Goal: Task Accomplishment & Management: Complete application form

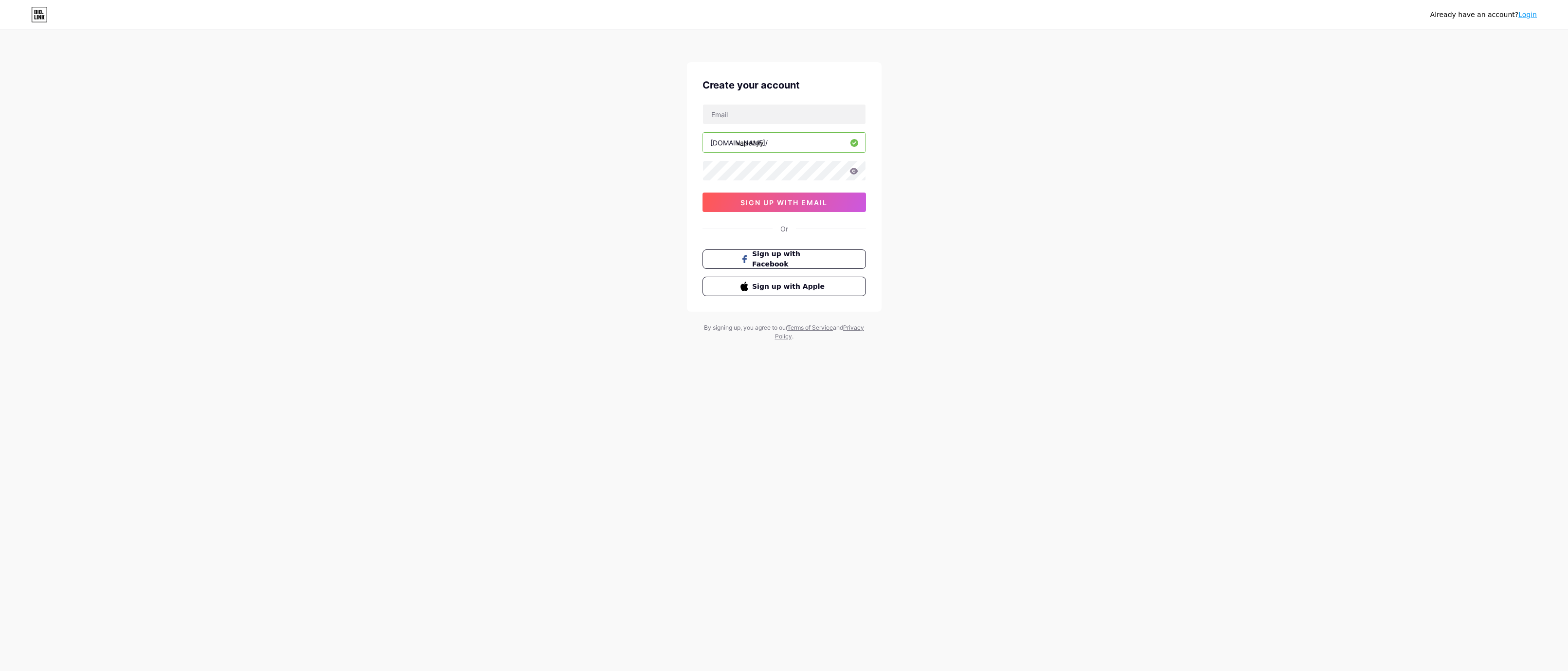
click at [765, 161] on div at bounding box center [784, 171] width 164 height 21
click at [751, 117] on input "text" at bounding box center [784, 114] width 163 height 19
type input "[EMAIL_ADDRESS][DOMAIN_NAME]"
click at [799, 203] on span "sign up with email" at bounding box center [783, 203] width 87 height 9
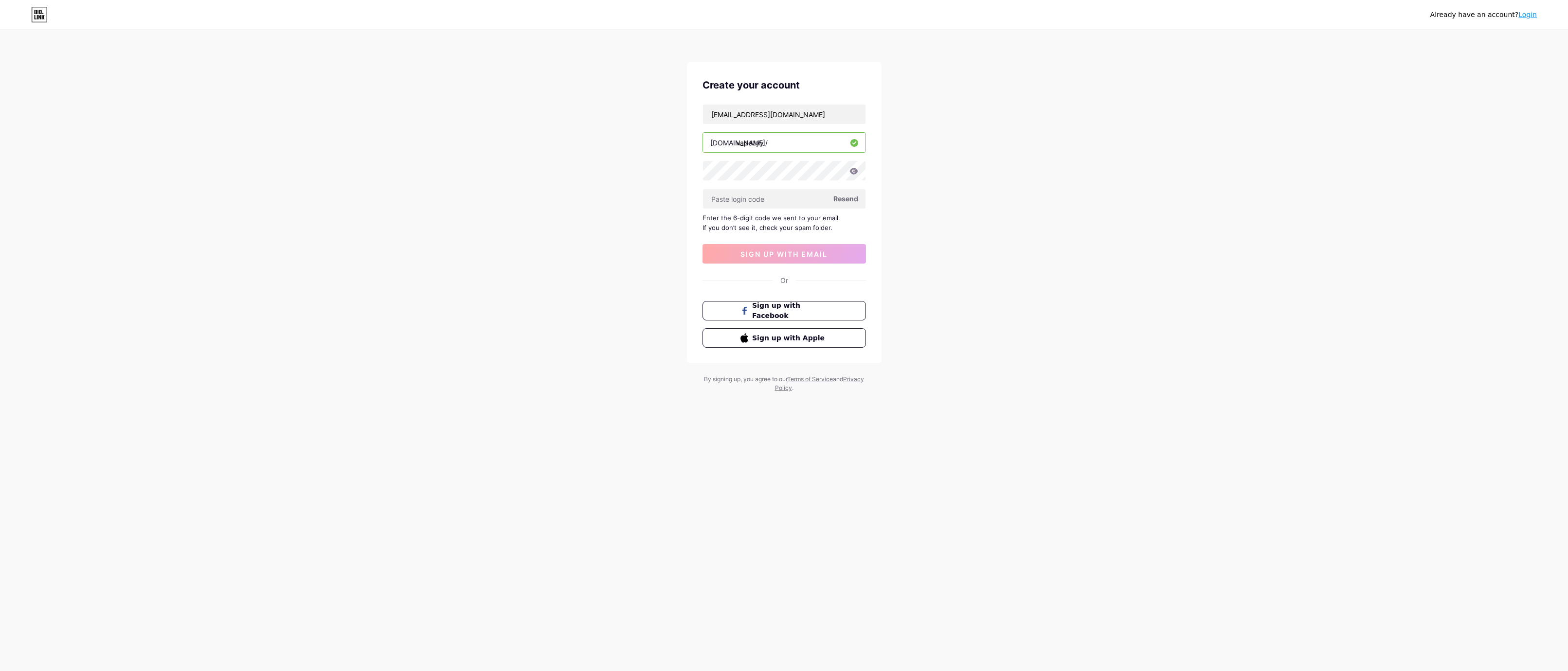
click at [201, 177] on div "Already have an account? Login Create your account hvgobr9@gmail.com bio.link/ …" at bounding box center [784, 212] width 1568 height 423
click at [765, 202] on input "text" at bounding box center [784, 199] width 163 height 19
type input "800396"
click at [805, 253] on span "sign up with email" at bounding box center [783, 254] width 87 height 9
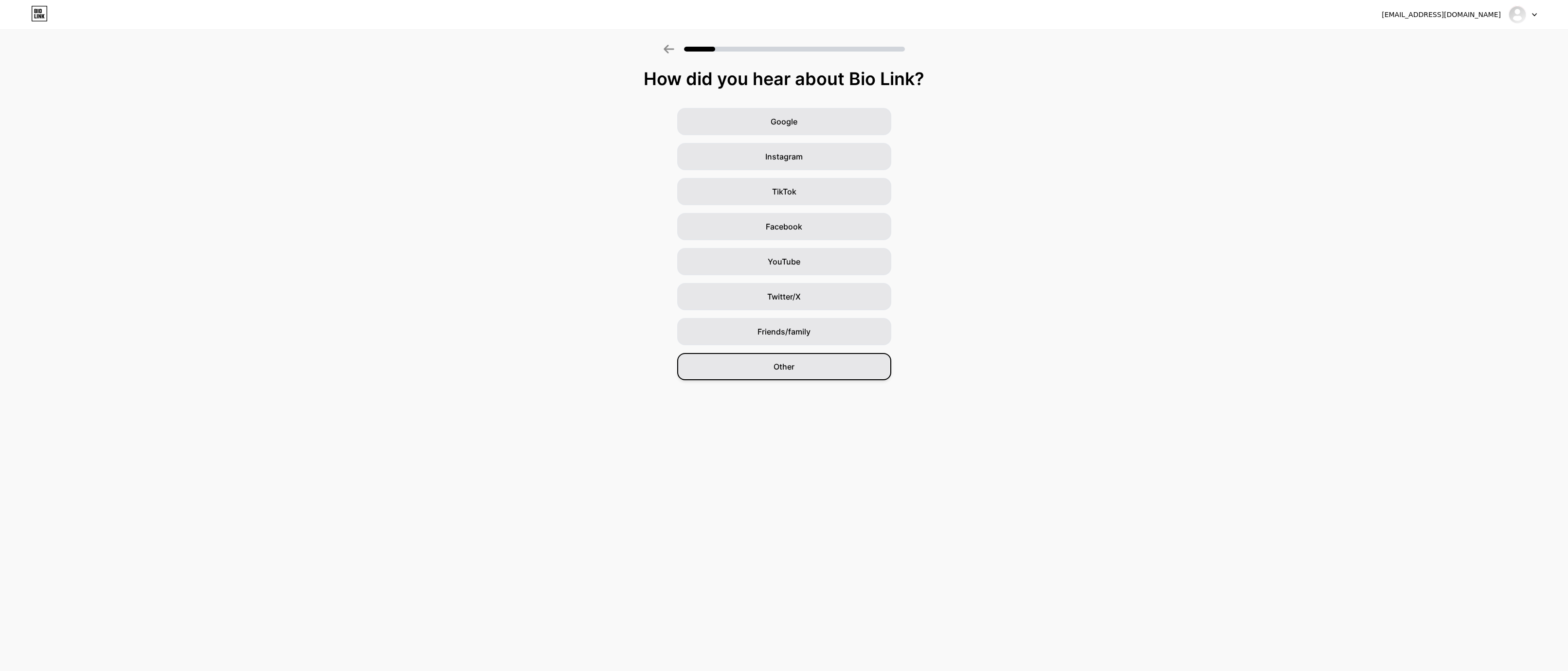
click at [812, 375] on div "Other" at bounding box center [785, 366] width 214 height 27
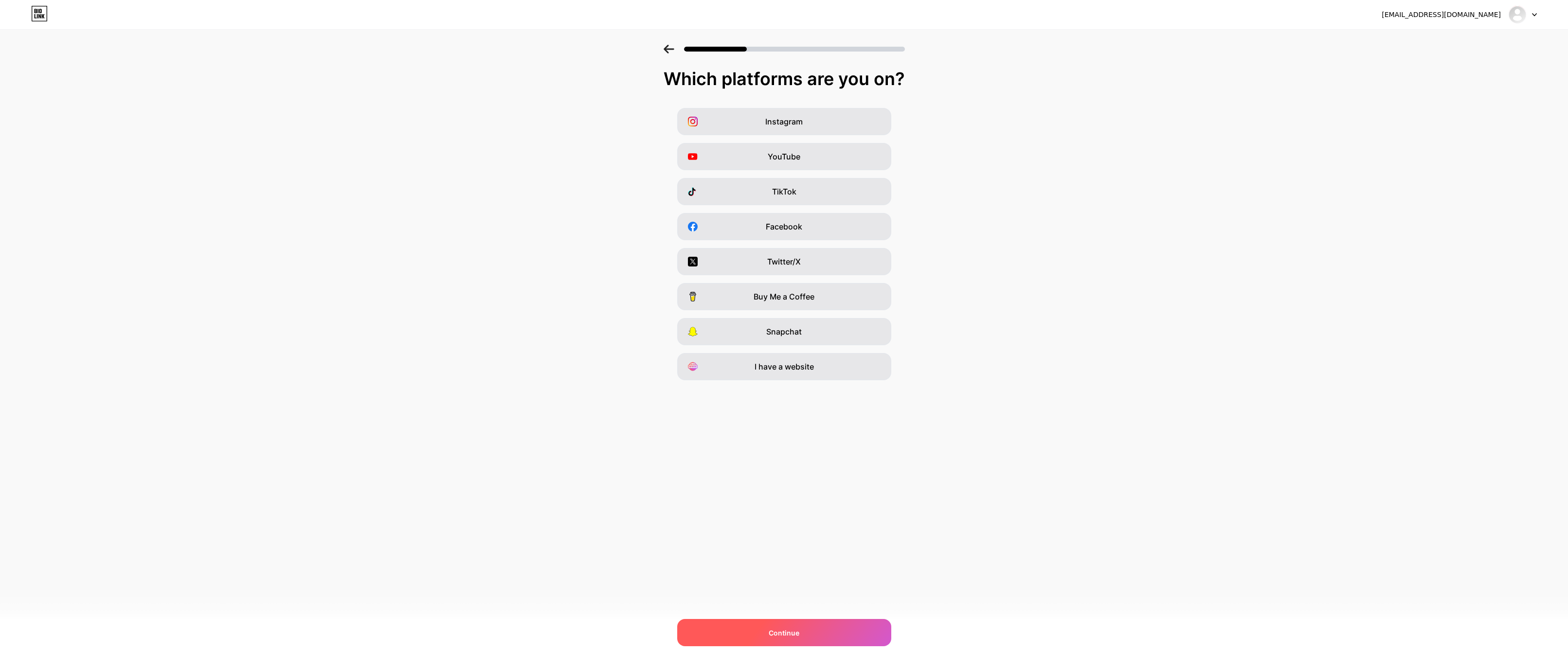
click at [814, 626] on div "Continue" at bounding box center [785, 632] width 214 height 27
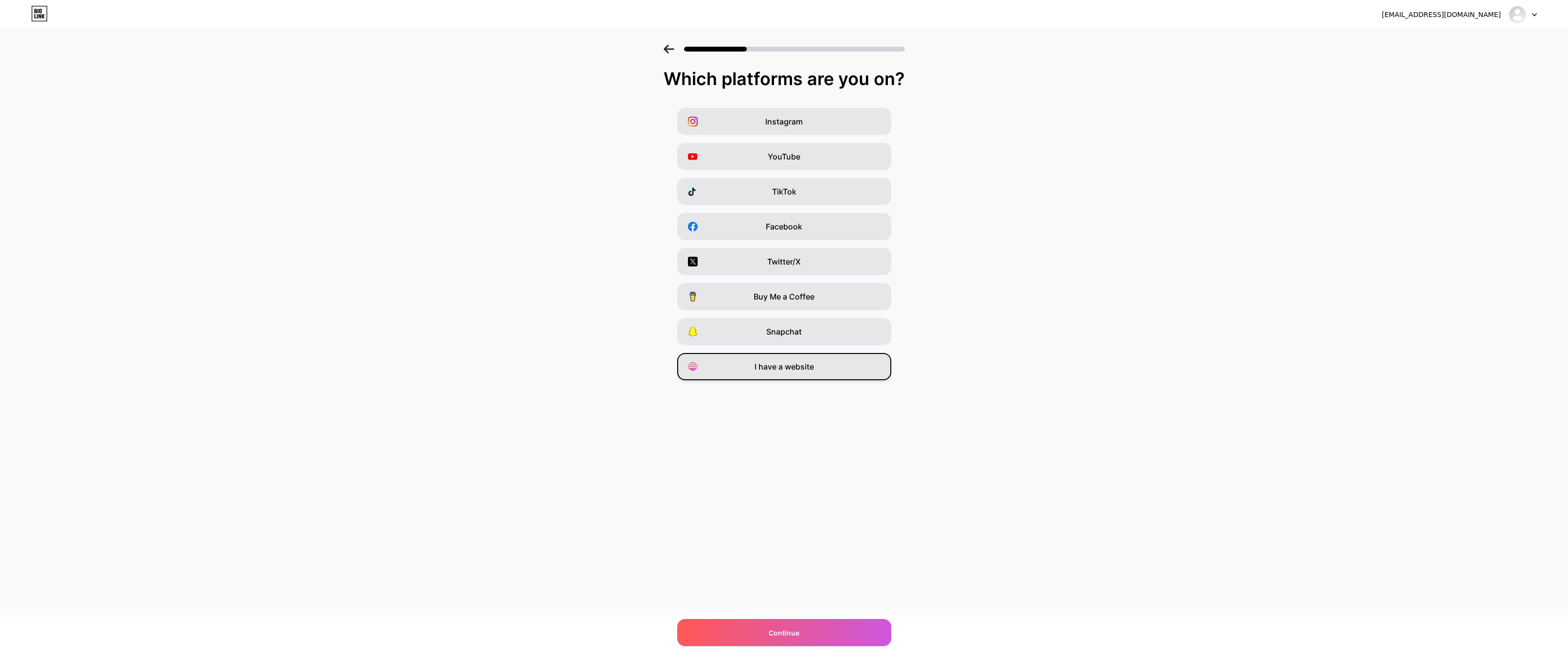
click at [809, 360] on div "I have a website" at bounding box center [785, 366] width 214 height 27
click at [769, 634] on span "Continue" at bounding box center [784, 633] width 30 height 10
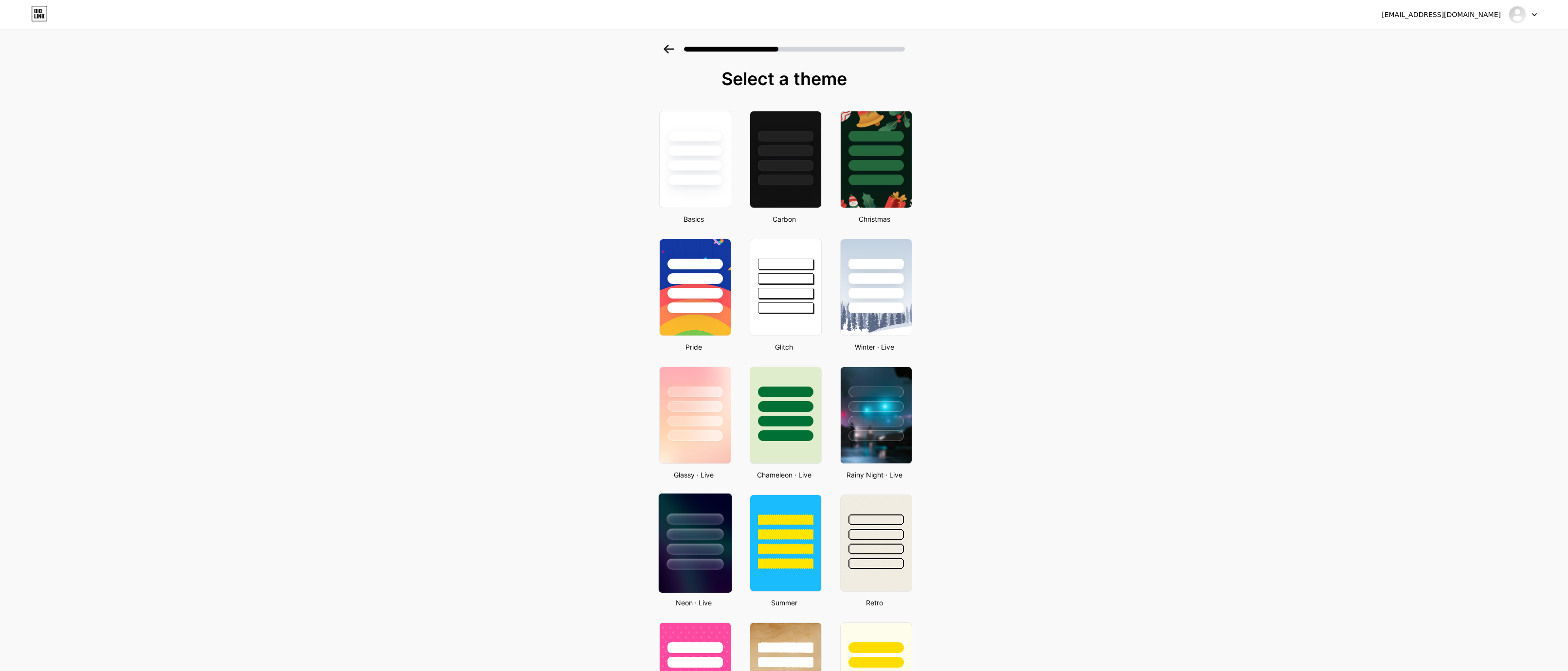
click at [714, 561] on div at bounding box center [695, 564] width 57 height 11
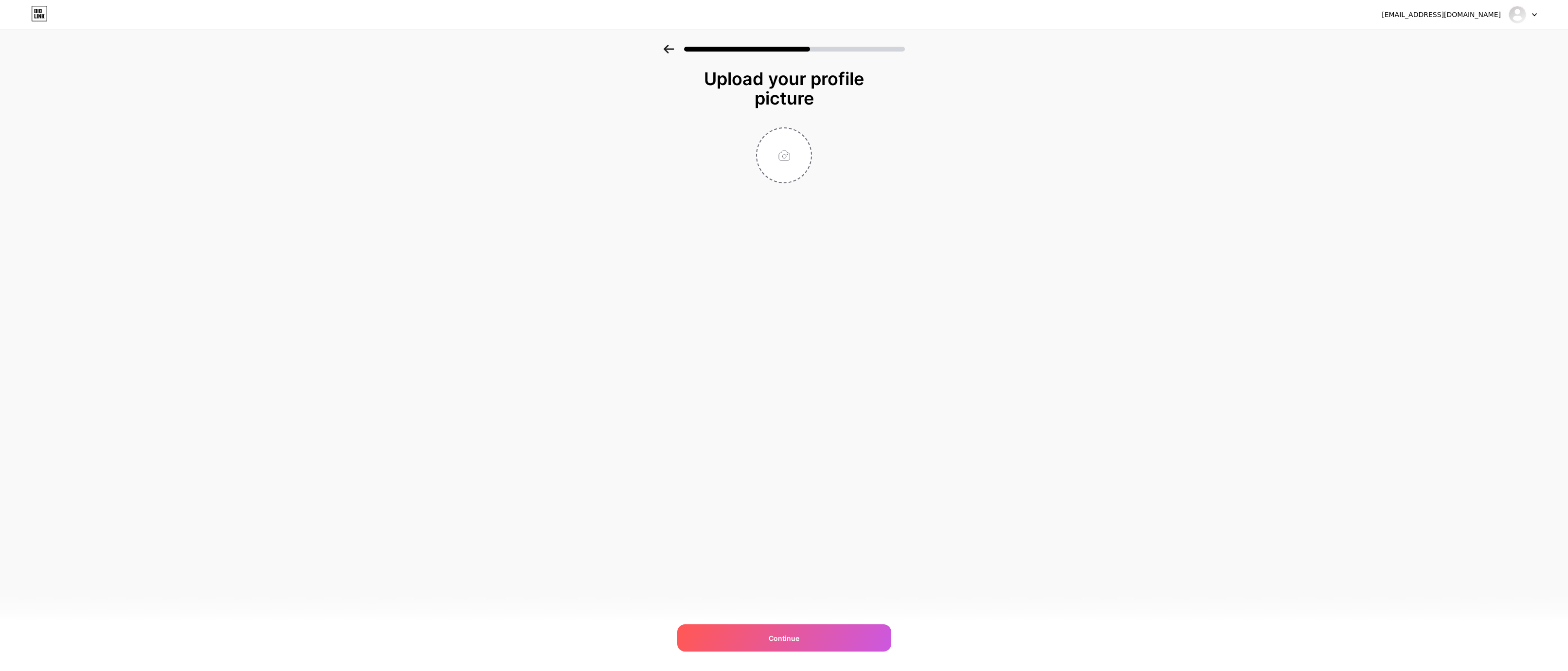
click at [780, 183] on div "Upload your profile picture Continue" at bounding box center [785, 150] width 195 height 163
click at [804, 154] on input "file" at bounding box center [784, 155] width 54 height 54
click at [762, 176] on input "file" at bounding box center [784, 155] width 54 height 54
type input "C:\fakepath\Black White Simple Modern Neon Griddy Bold Technology Pixel Electro…"
click at [783, 642] on span "Continue" at bounding box center [784, 638] width 30 height 10
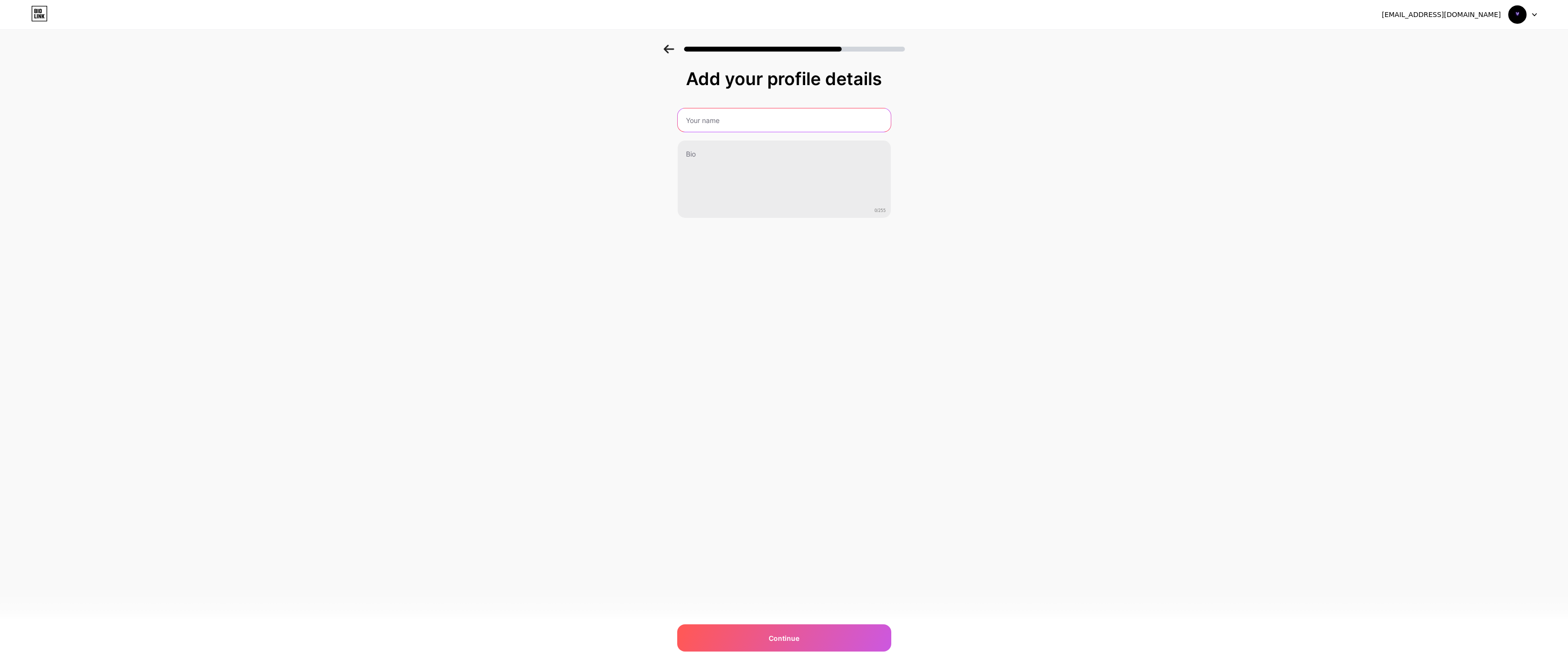
click at [772, 117] on input "text" at bounding box center [784, 120] width 213 height 23
type input "Vapezyy"
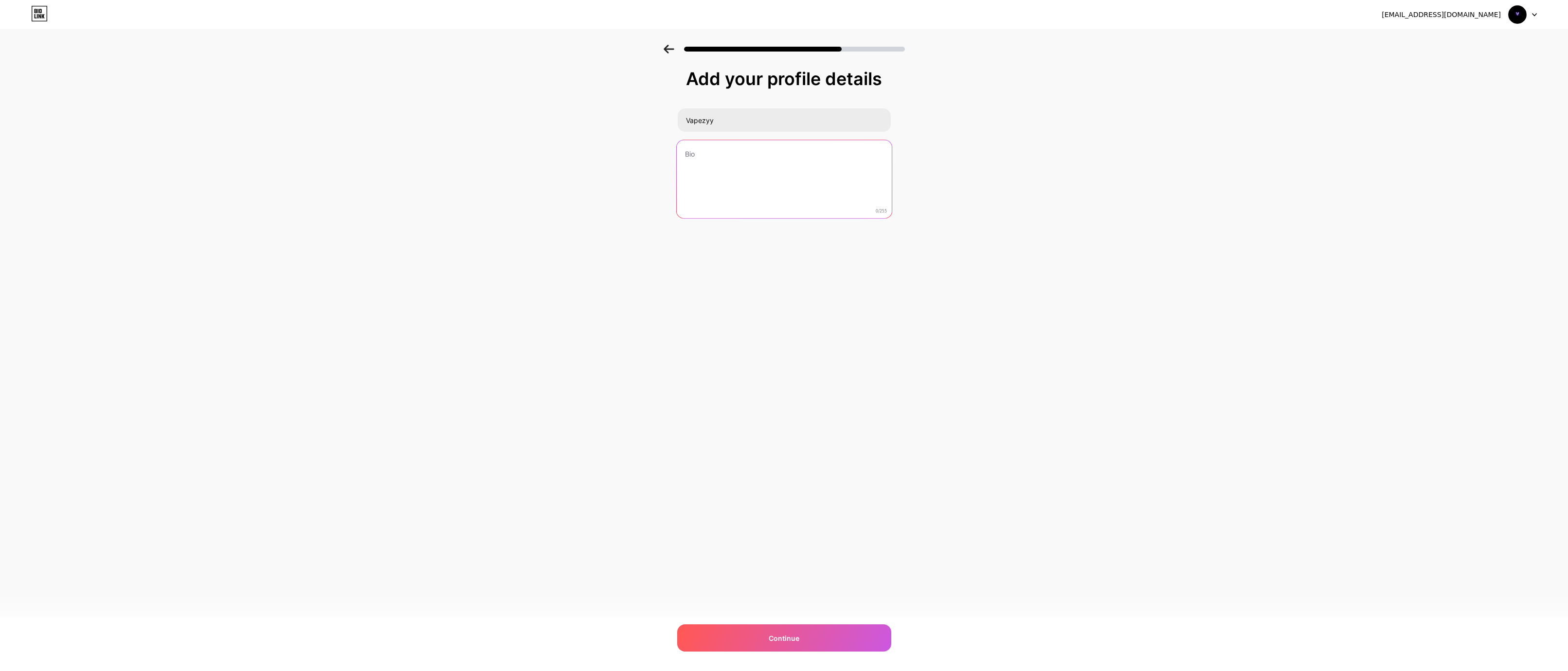
click at [762, 149] on textarea at bounding box center [783, 179] width 215 height 79
type textarea "A developer and Murder Drones fan"
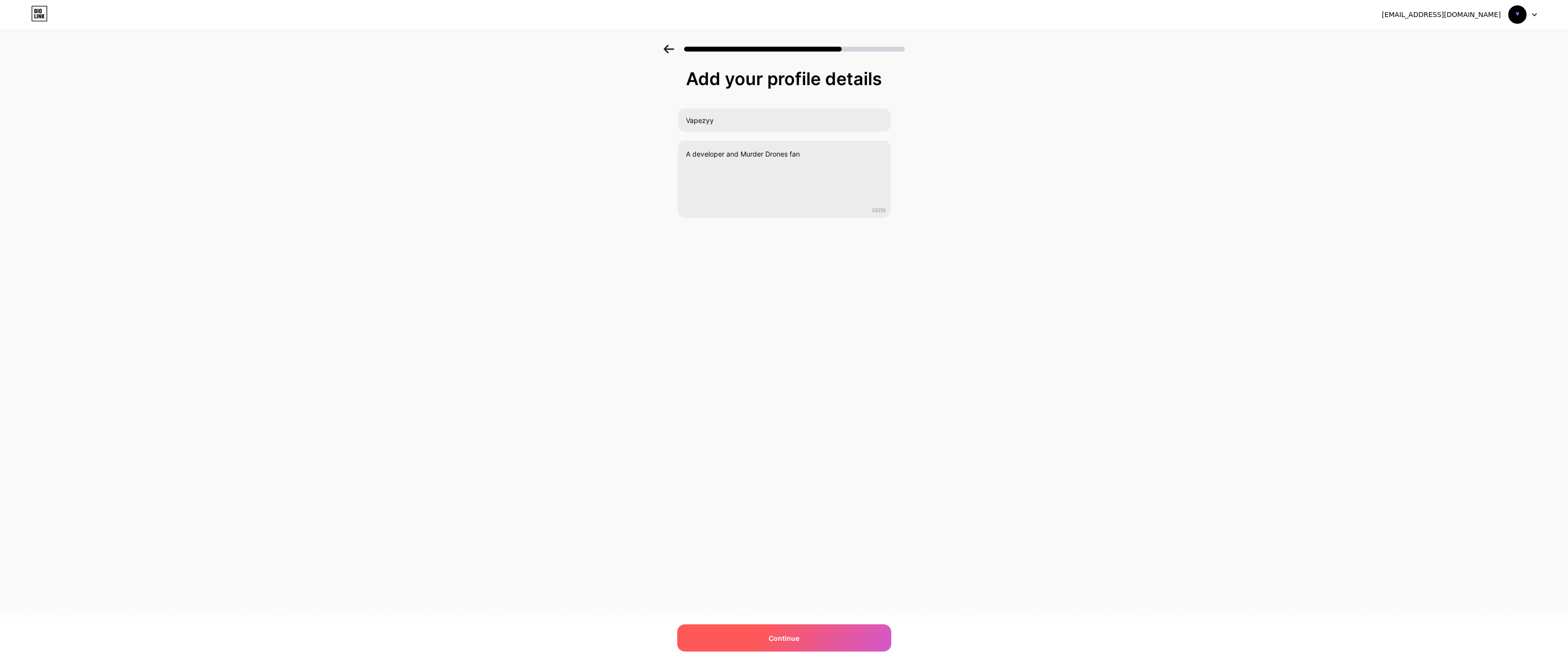
click at [752, 631] on div "Continue" at bounding box center [785, 638] width 214 height 27
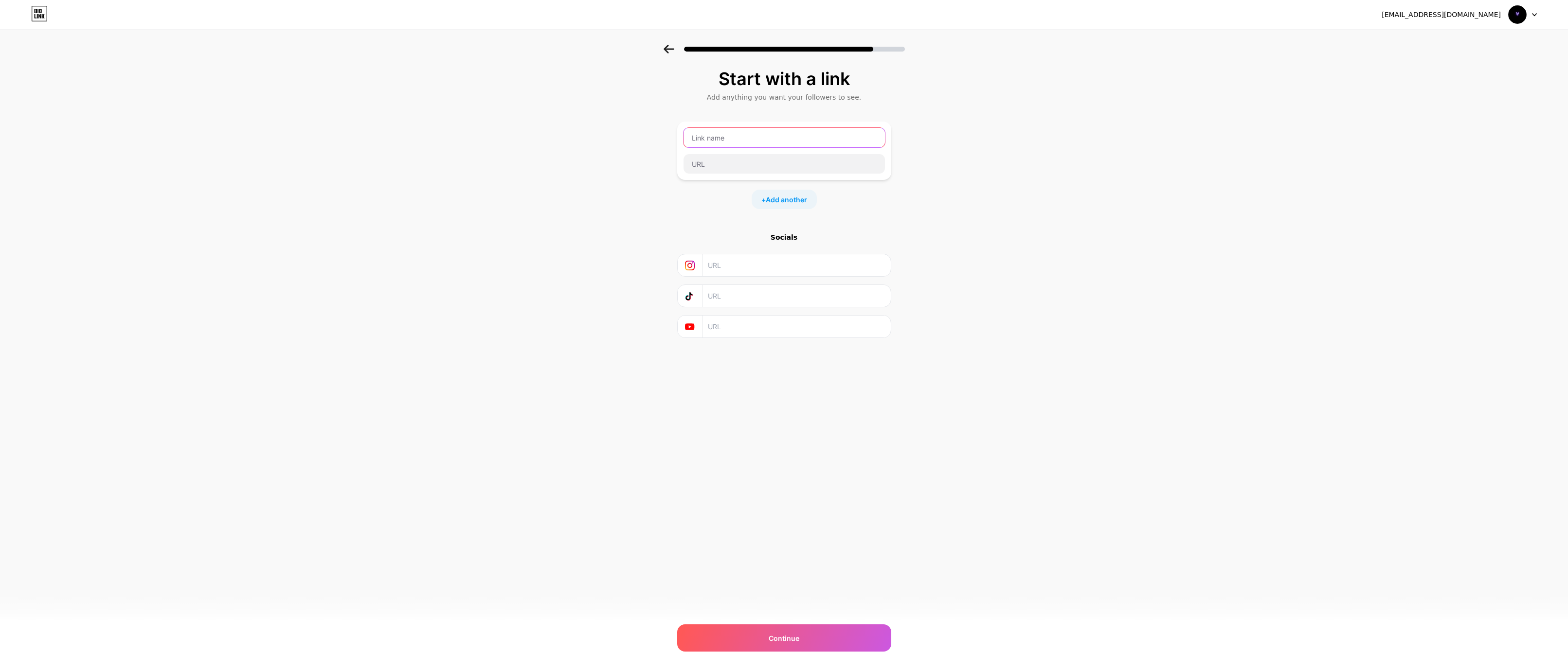
click at [712, 139] on input "text" at bounding box center [784, 137] width 201 height 19
click at [707, 154] on div at bounding box center [784, 164] width 202 height 21
click at [706, 159] on input "text" at bounding box center [784, 164] width 201 height 19
click at [733, 140] on input "text" at bounding box center [784, 137] width 201 height 19
type input "Github"
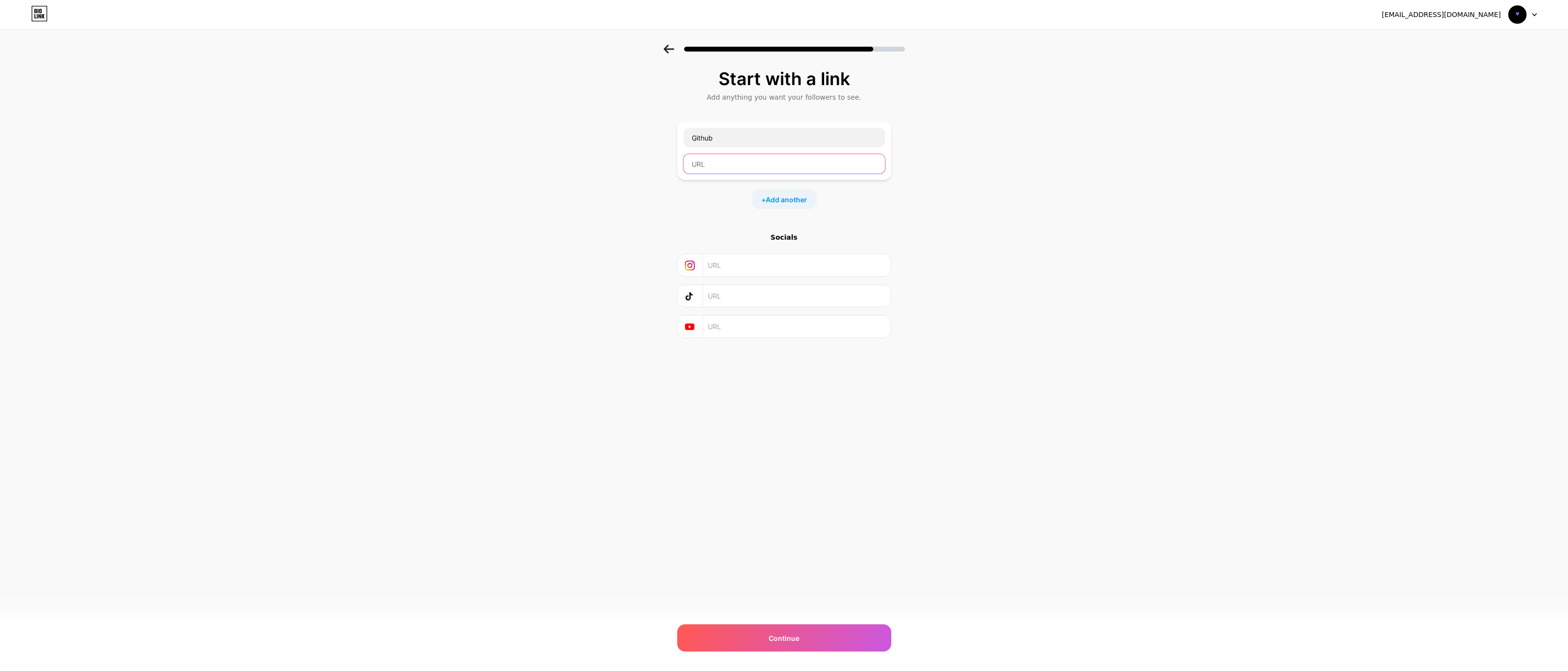
click at [769, 164] on input "text" at bounding box center [784, 164] width 201 height 19
type input "github.com/Vapezyy"
click at [794, 201] on span "Add another" at bounding box center [786, 200] width 41 height 10
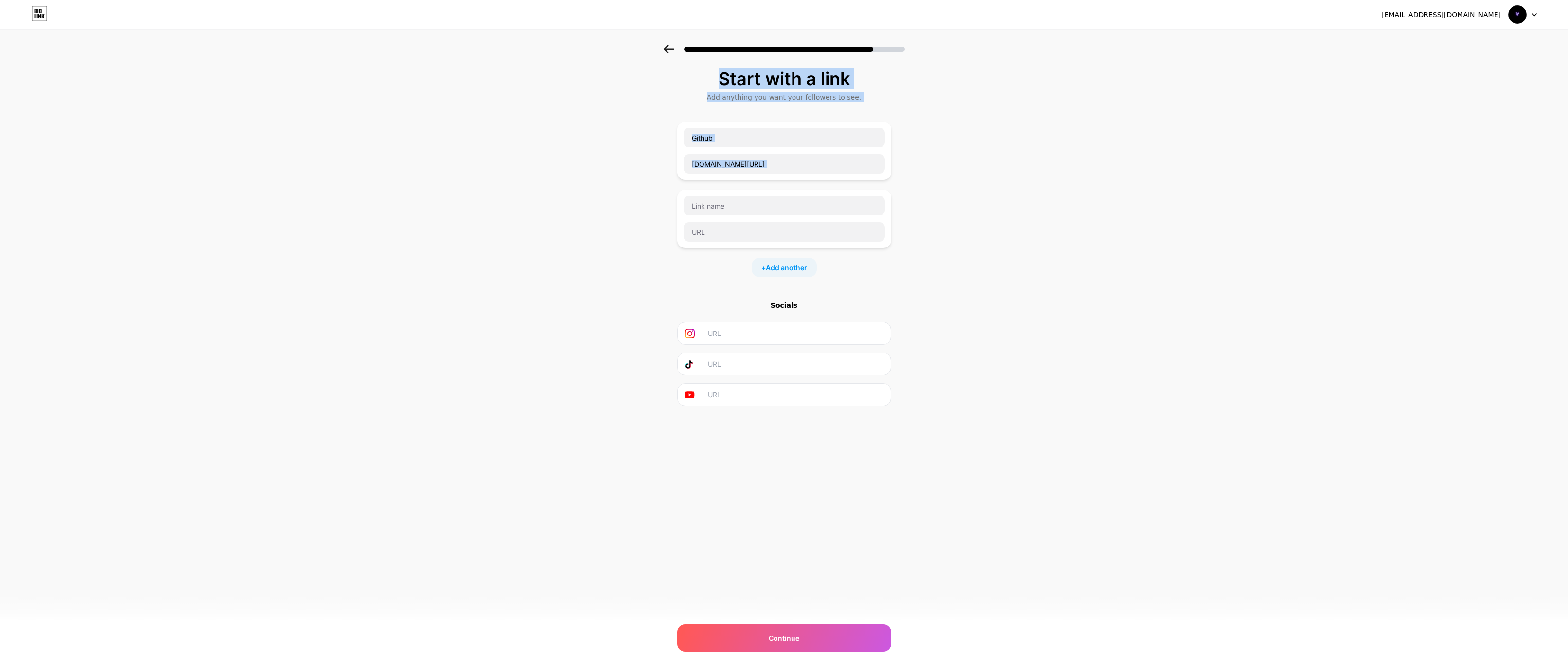
drag, startPoint x: 896, startPoint y: 200, endPoint x: 891, endPoint y: 192, distance: 9.4
click at [897, 197] on div "Start with a link Add anything you want your followers to see. Github github.co…" at bounding box center [784, 250] width 1568 height 410
click at [883, 192] on div at bounding box center [785, 219] width 214 height 58
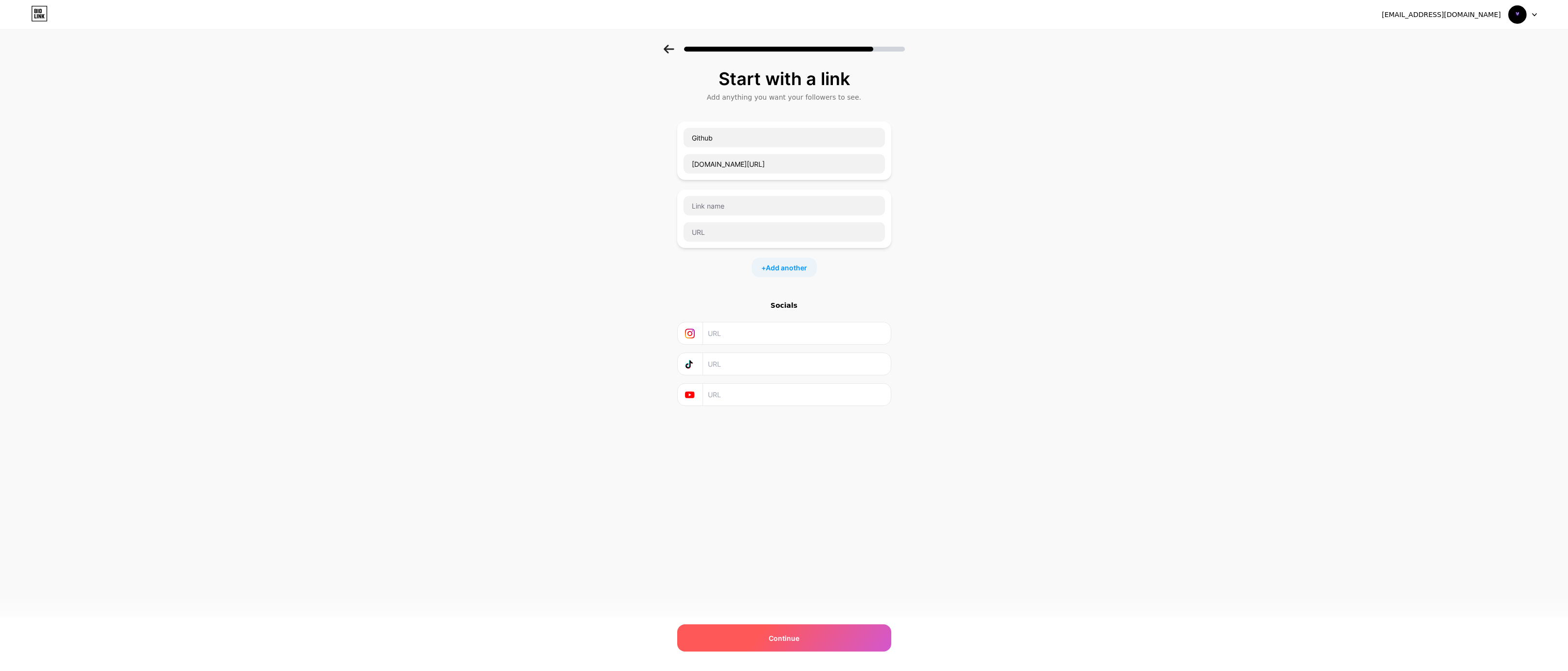
click at [754, 627] on div "Continue" at bounding box center [785, 638] width 214 height 27
click at [752, 635] on div "Continue" at bounding box center [785, 638] width 214 height 27
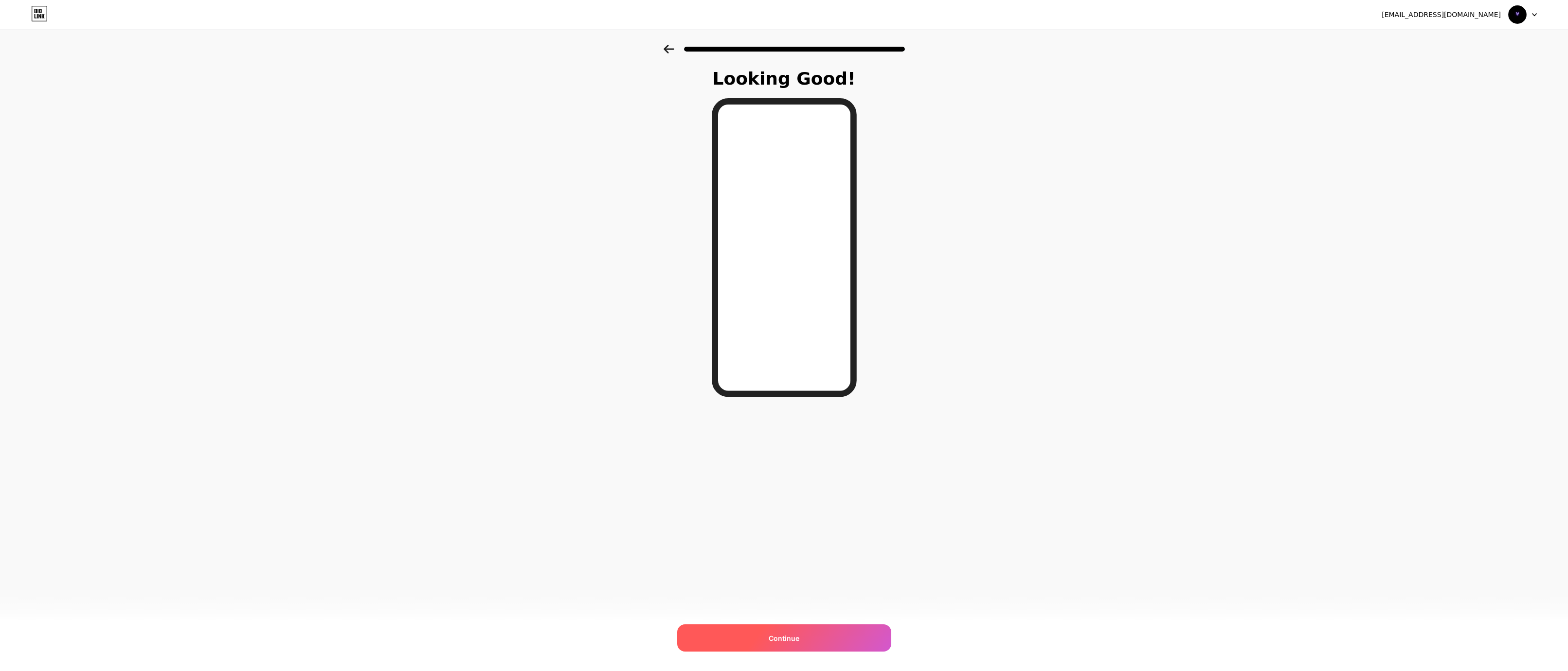
click at [796, 636] on span "Continue" at bounding box center [784, 638] width 30 height 10
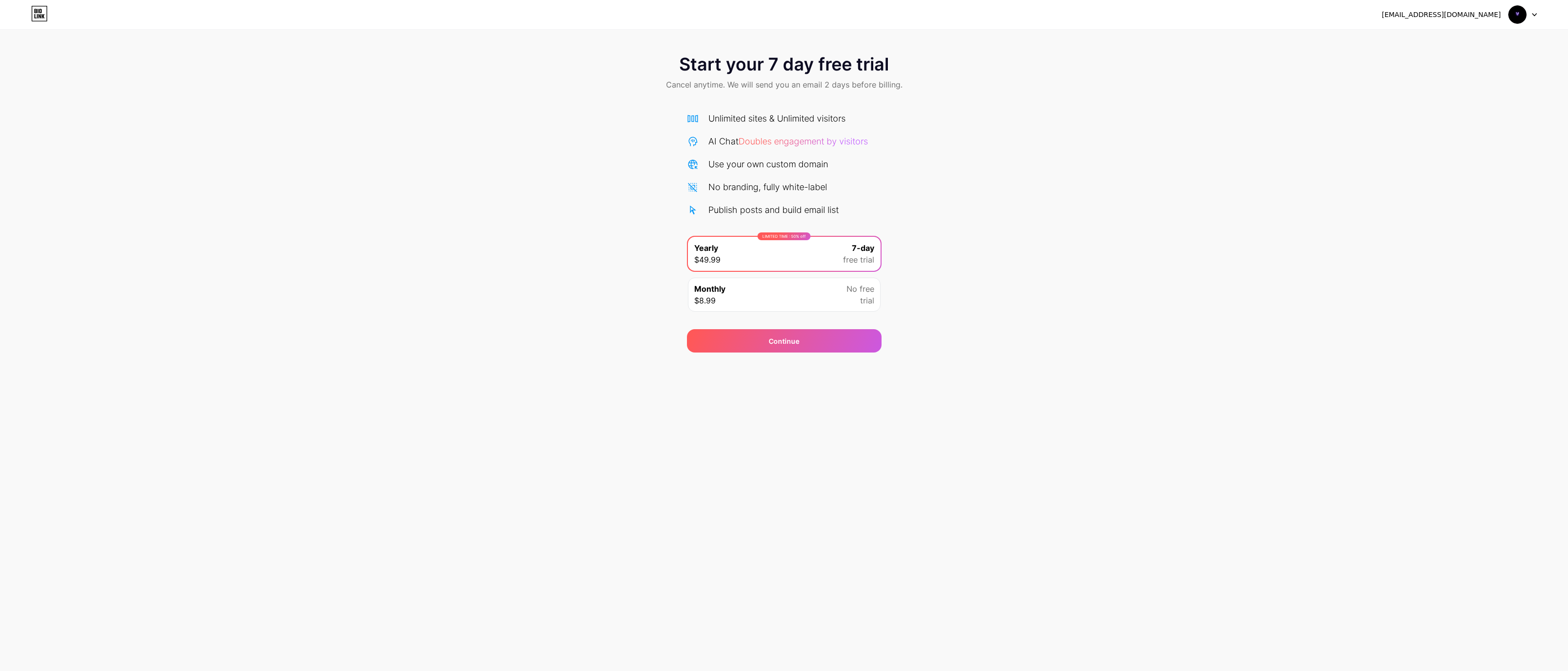
click at [1533, 13] on icon at bounding box center [1535, 15] width 5 height 4
click at [1492, 16] on div "[EMAIL_ADDRESS][DOMAIN_NAME]" at bounding box center [1441, 15] width 119 height 10
click at [41, 16] on icon at bounding box center [40, 16] width 2 height 4
